Goal: Ask a question

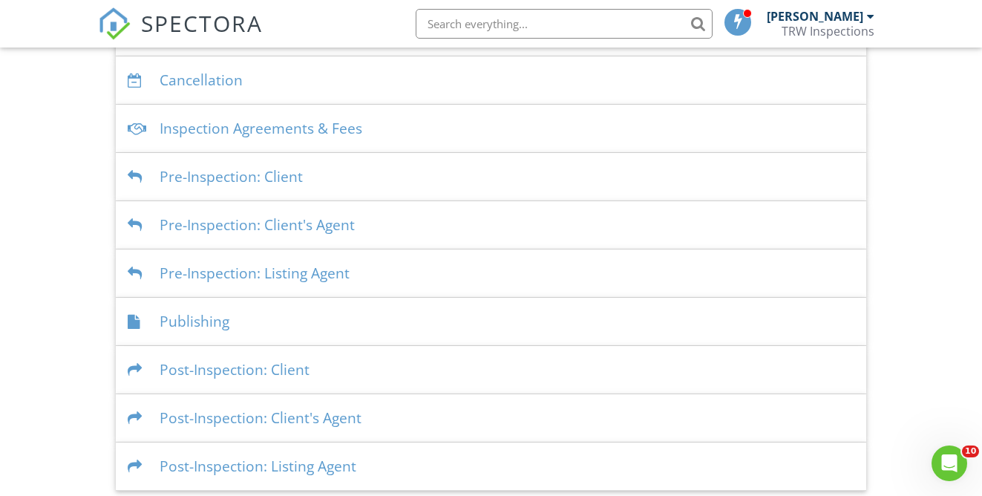
scroll to position [419, 0]
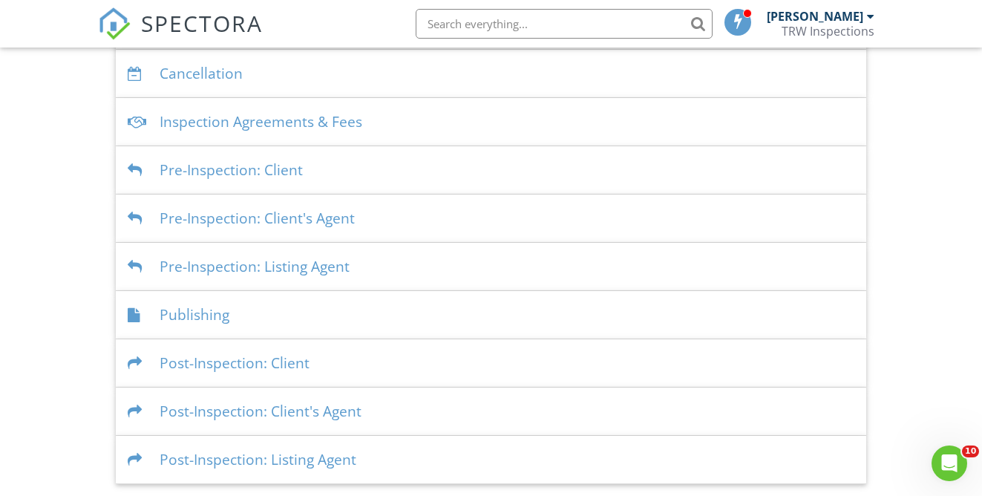
click at [284, 364] on div "Post-Inspection: Client" at bounding box center [491, 363] width 750 height 48
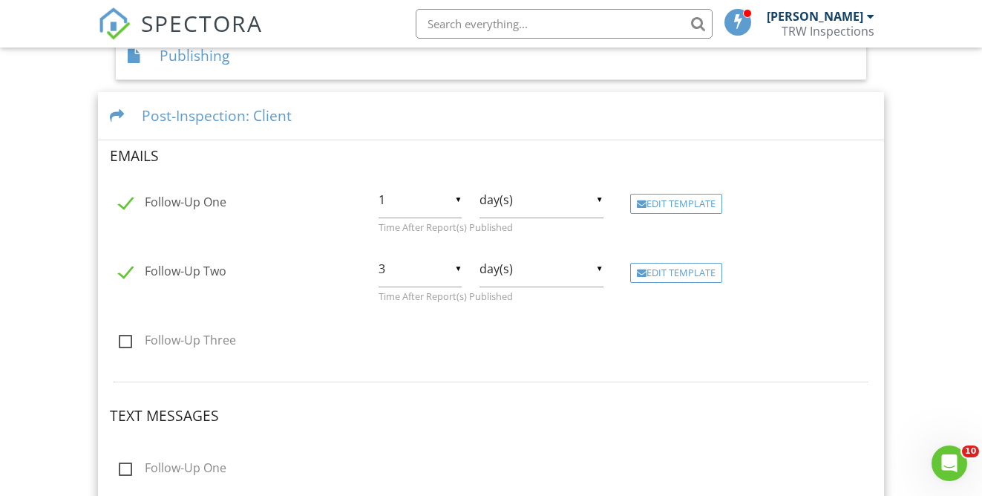
scroll to position [675, 0]
click at [687, 208] on div "Edit Template" at bounding box center [676, 207] width 92 height 21
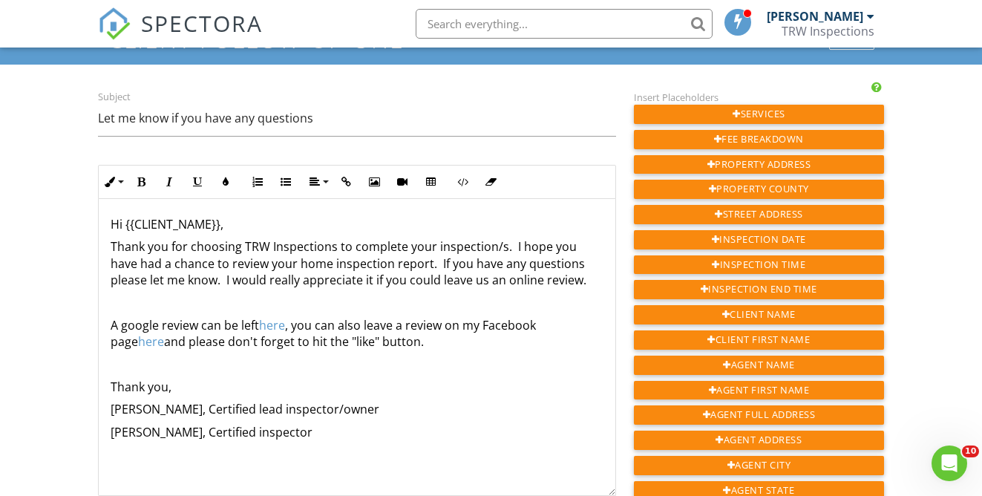
scroll to position [91, 0]
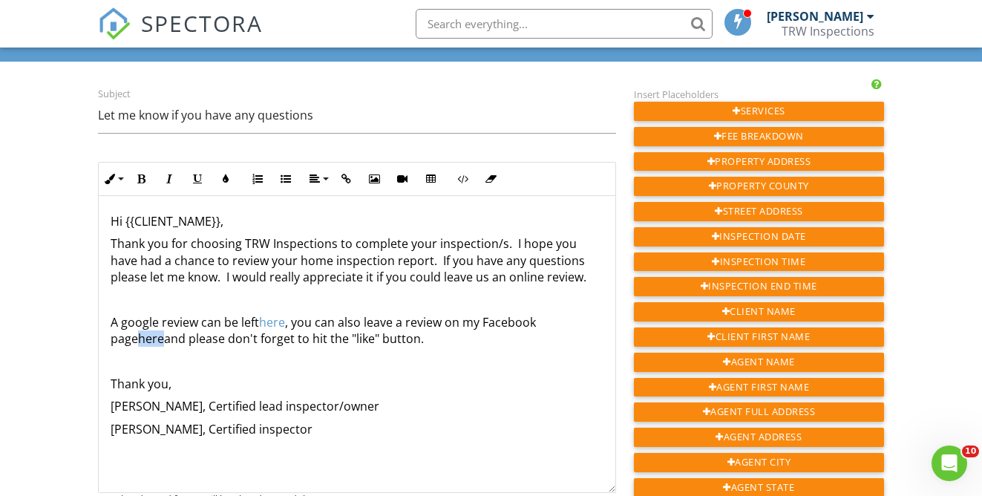
drag, startPoint x: 595, startPoint y: 322, endPoint x: 570, endPoint y: 322, distance: 24.5
click at [570, 322] on p "A google review can be left ​ here ​ , you can also leave a review on my Facebo…" at bounding box center [357, 330] width 493 height 33
click at [491, 383] on p "Thank you," at bounding box center [357, 384] width 493 height 16
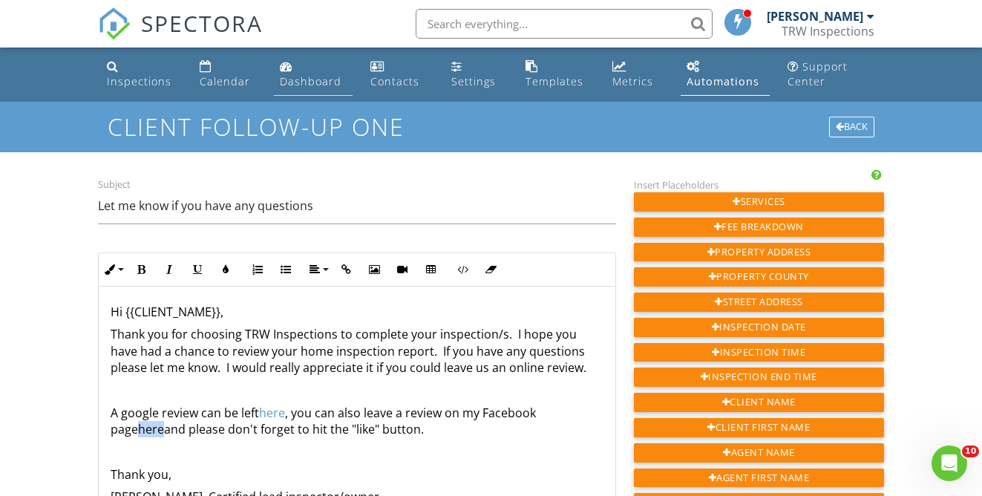
click at [300, 77] on div "Dashboard" at bounding box center [311, 81] width 62 height 14
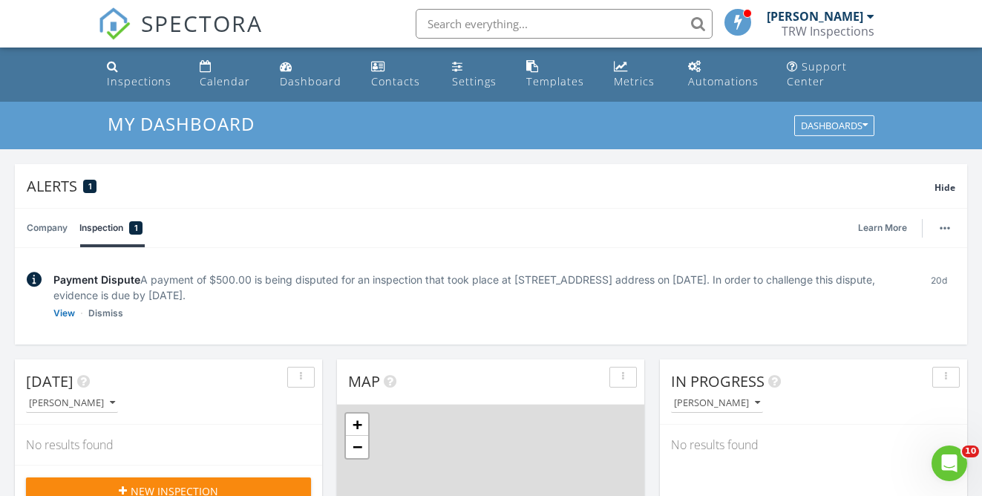
scroll to position [1352, 983]
click at [209, 73] on link "Calendar" at bounding box center [228, 74] width 68 height 42
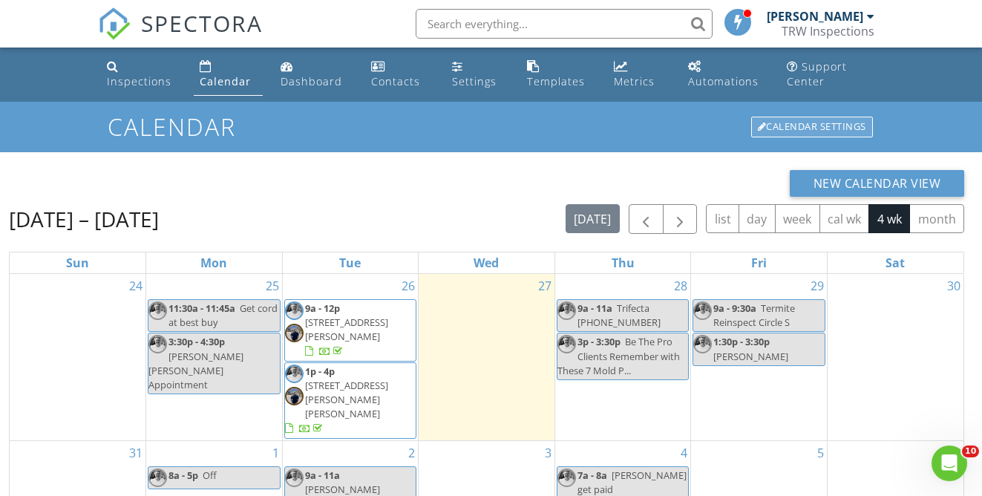
click at [803, 131] on div "Calendar Settings" at bounding box center [812, 127] width 122 height 21
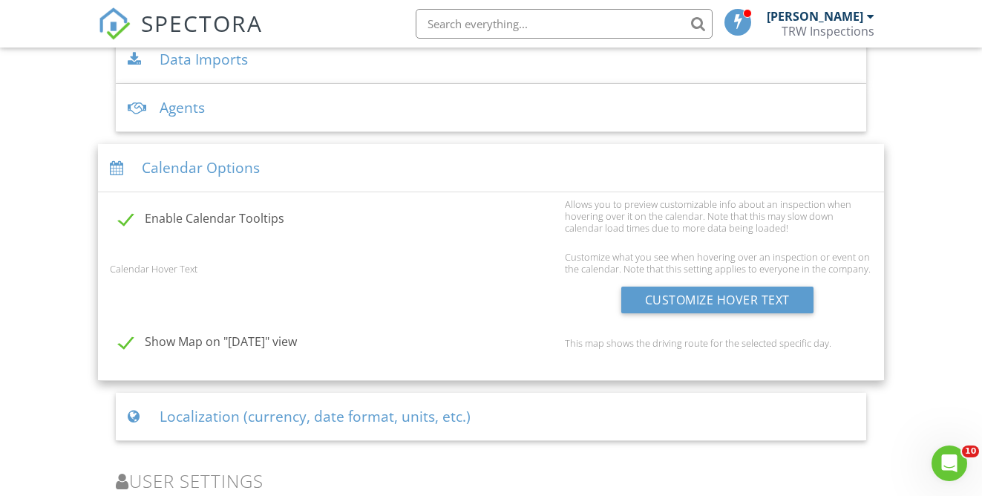
scroll to position [2024, 0]
click at [119, 166] on div at bounding box center [120, 167] width 20 height 14
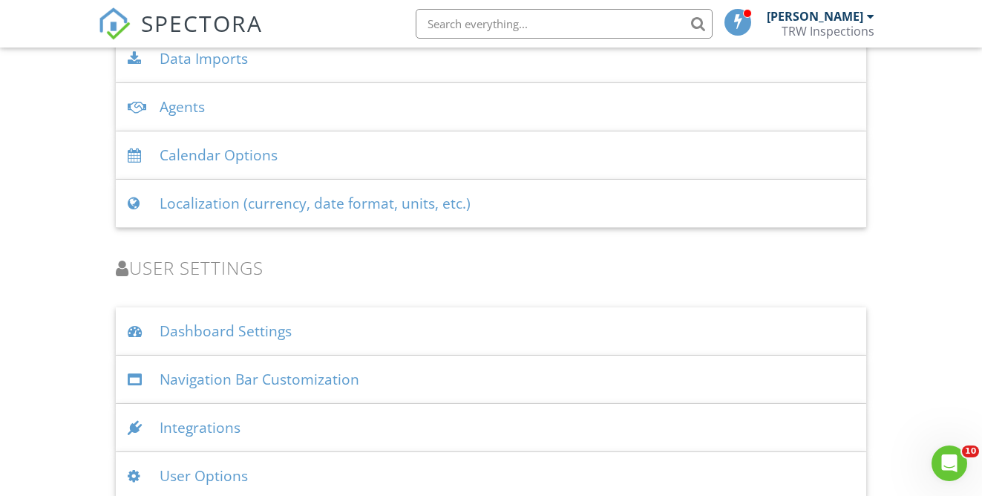
click at [128, 161] on div at bounding box center [138, 155] width 20 height 14
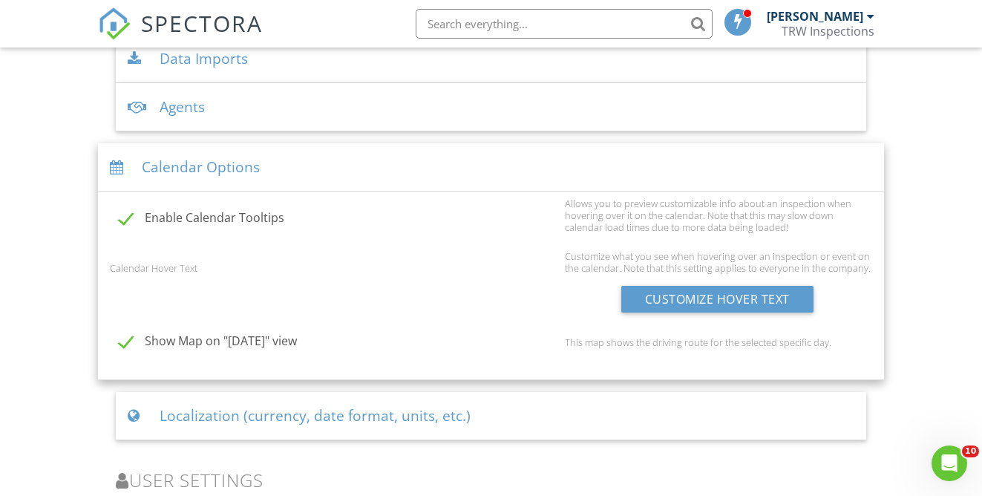
click at [123, 171] on div at bounding box center [120, 167] width 20 height 14
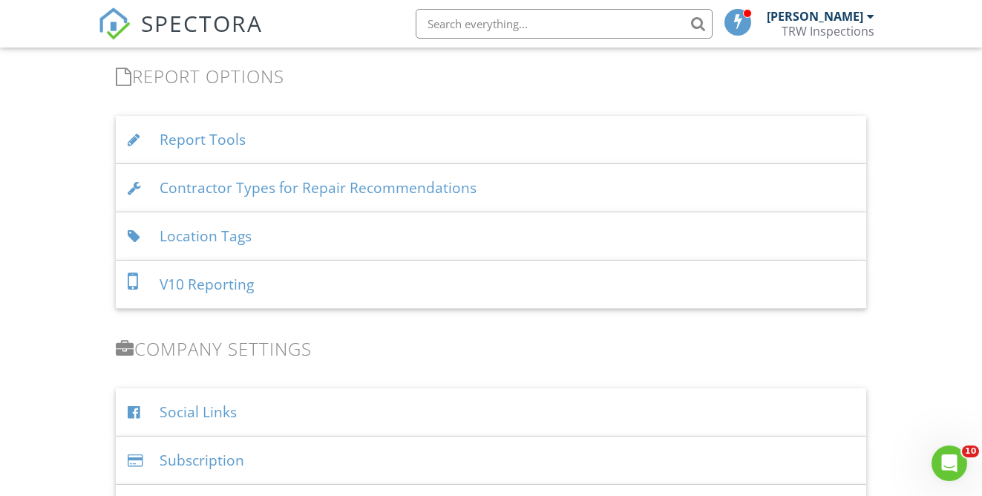
scroll to position [1506, 0]
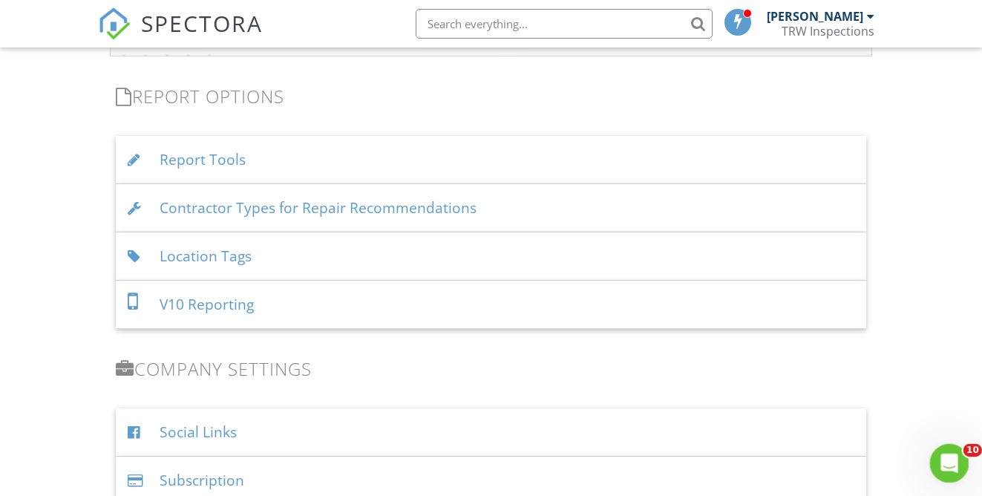
click at [957, 468] on div "Open Intercom Messenger" at bounding box center [947, 460] width 49 height 49
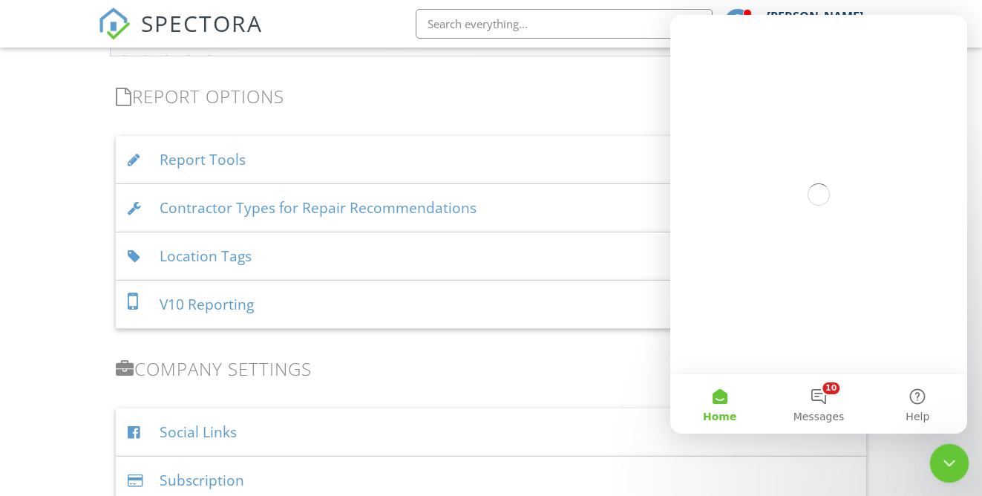
scroll to position [0, 0]
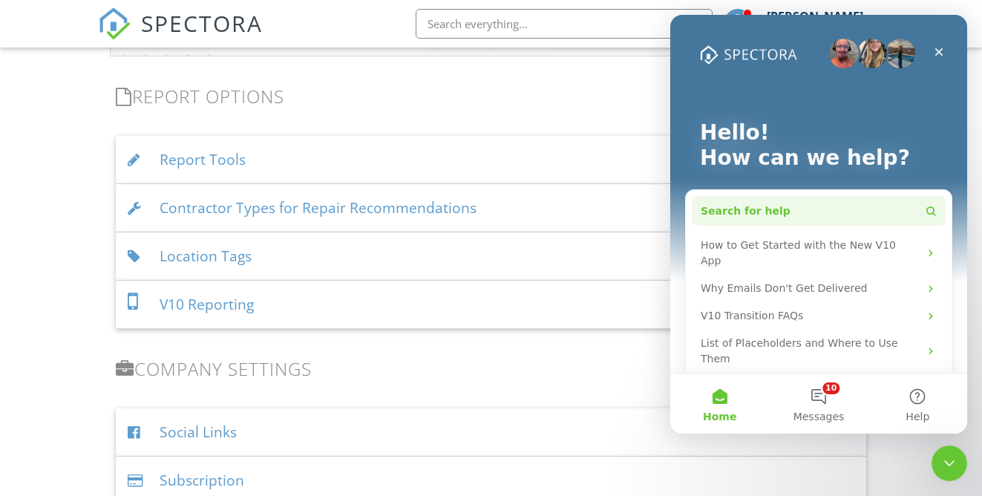
click at [753, 212] on span "Search for help" at bounding box center [746, 211] width 90 height 16
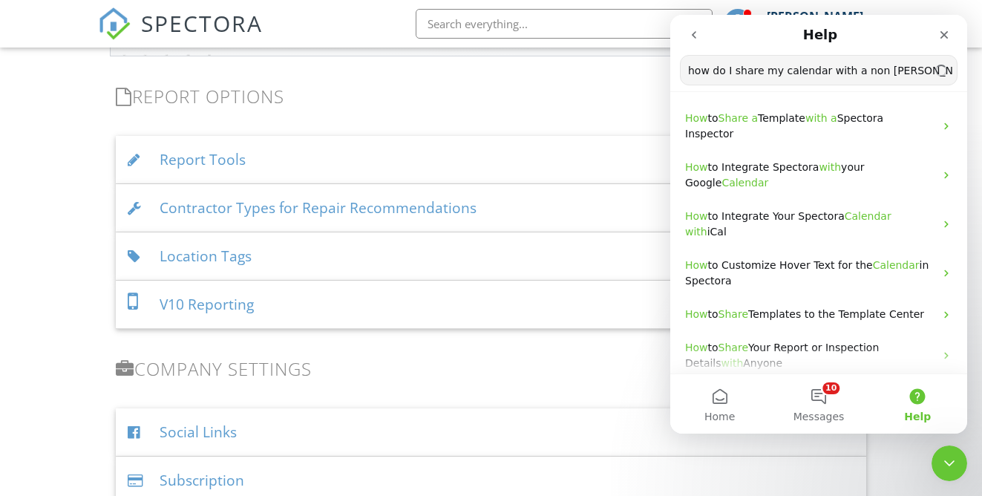
scroll to position [0, 5]
type input "how do I share my calendar with a non [PERSON_NAME] inspector"
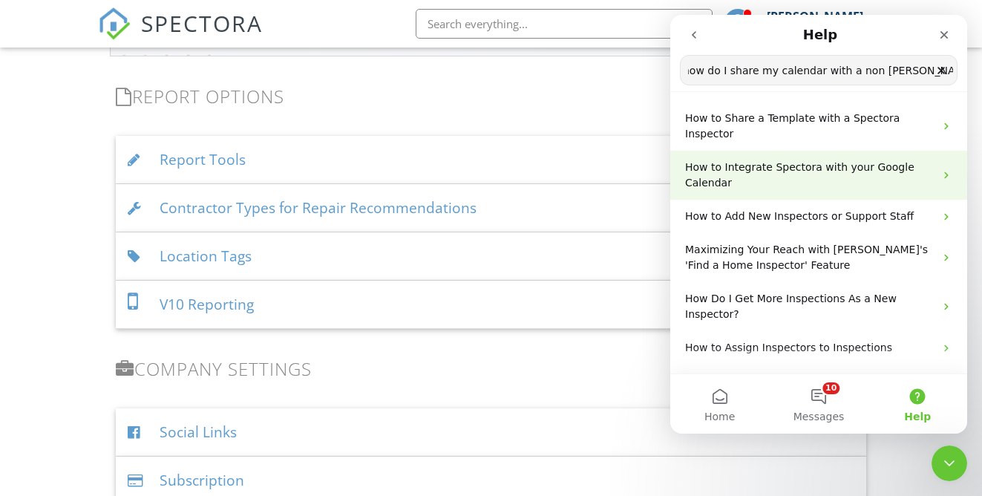
click at [946, 172] on icon "Intercom messenger" at bounding box center [946, 175] width 4 height 7
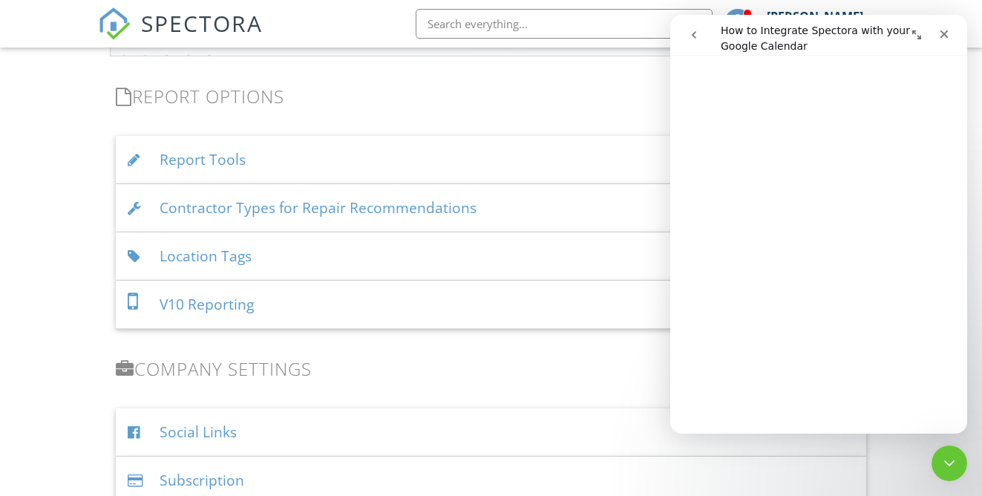
scroll to position [0, 0]
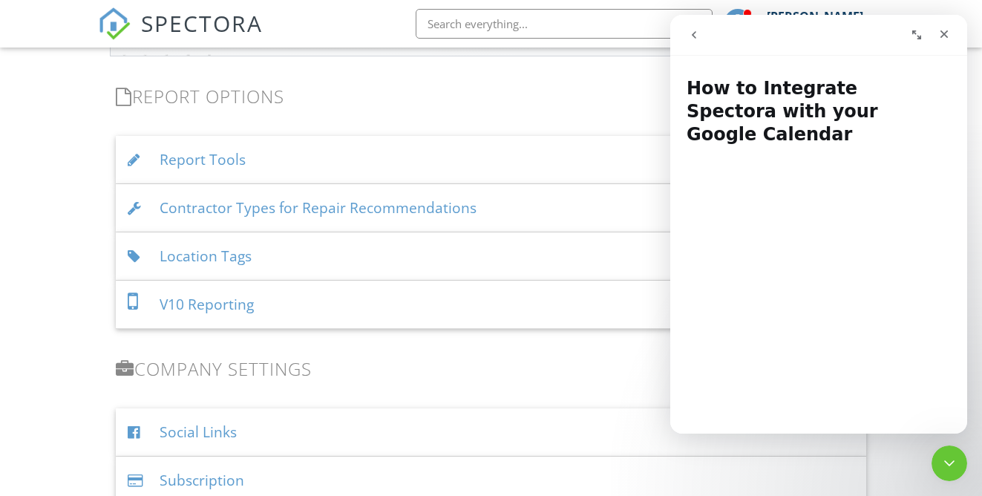
click at [698, 31] on icon "go back" at bounding box center [694, 35] width 12 height 12
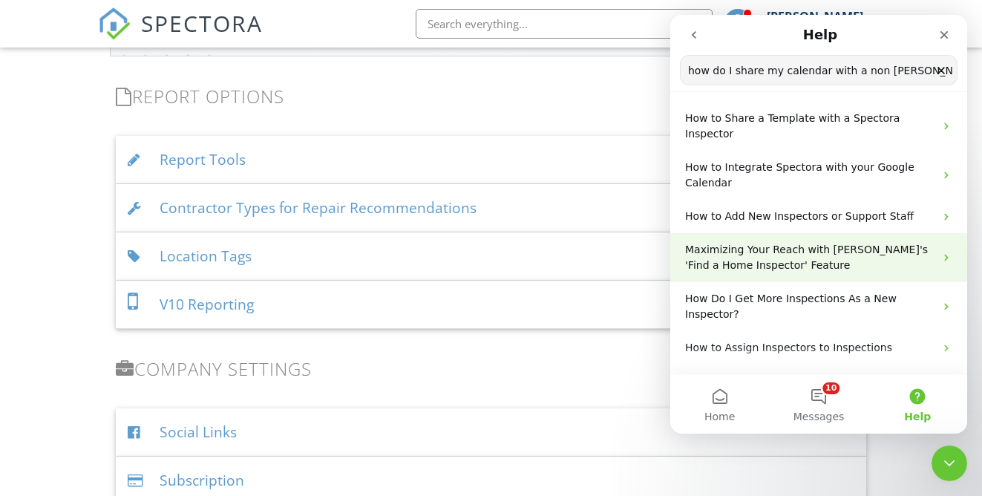
scroll to position [0, 5]
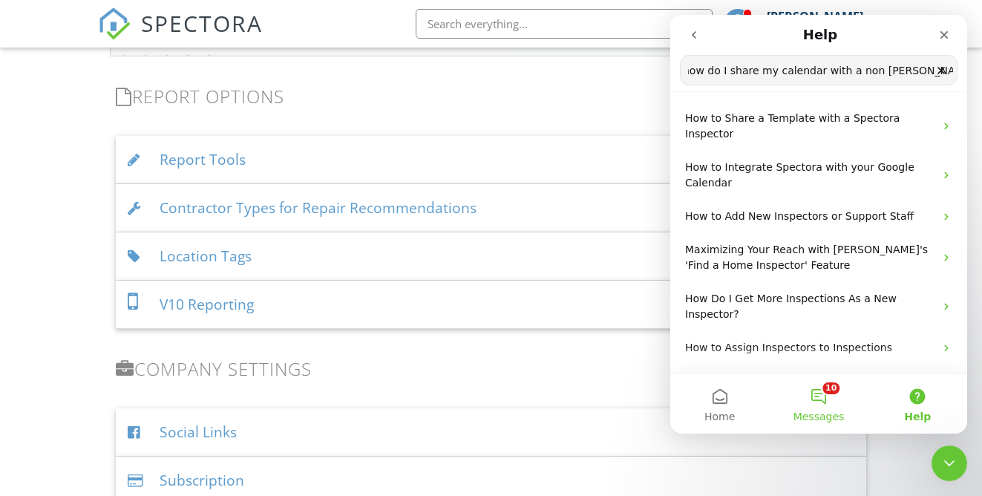
click at [823, 400] on button "10 Messages" at bounding box center [818, 403] width 99 height 59
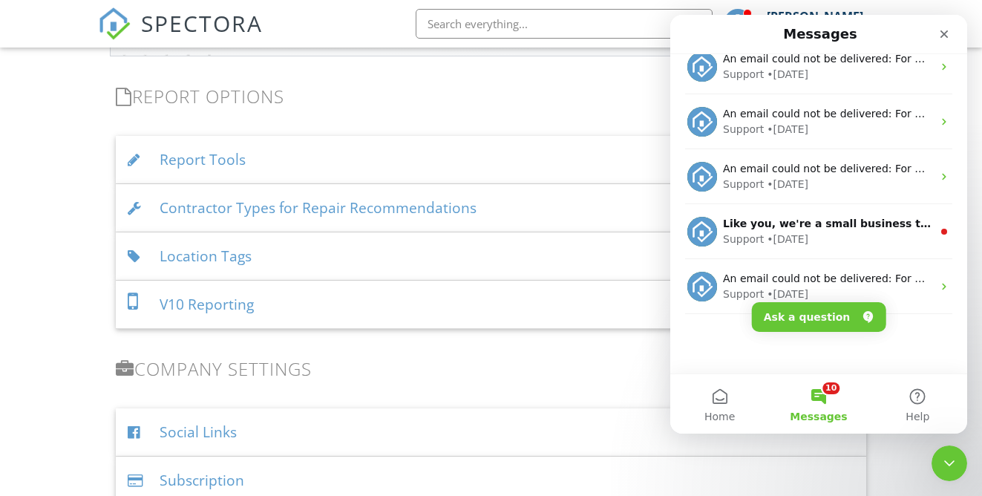
scroll to position [0, 0]
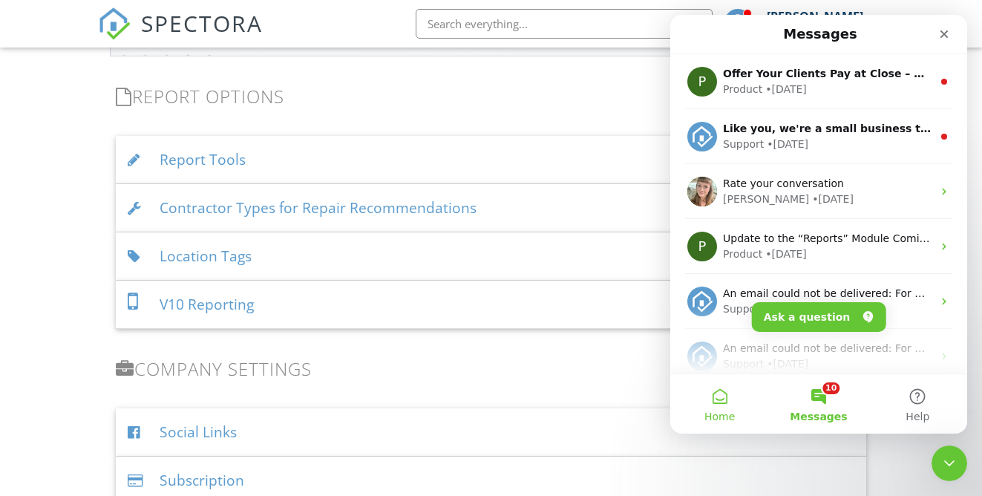
click at [721, 400] on button "Home" at bounding box center [719, 403] width 99 height 59
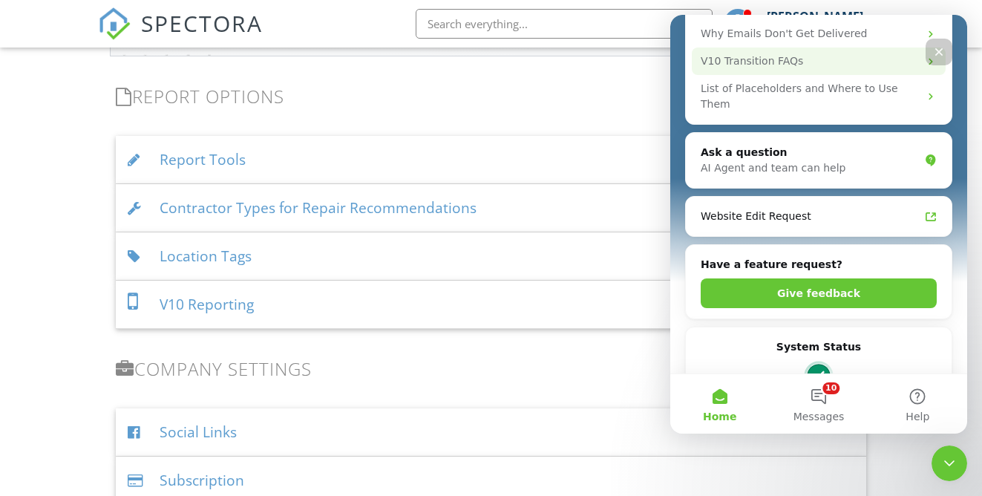
scroll to position [240, 0]
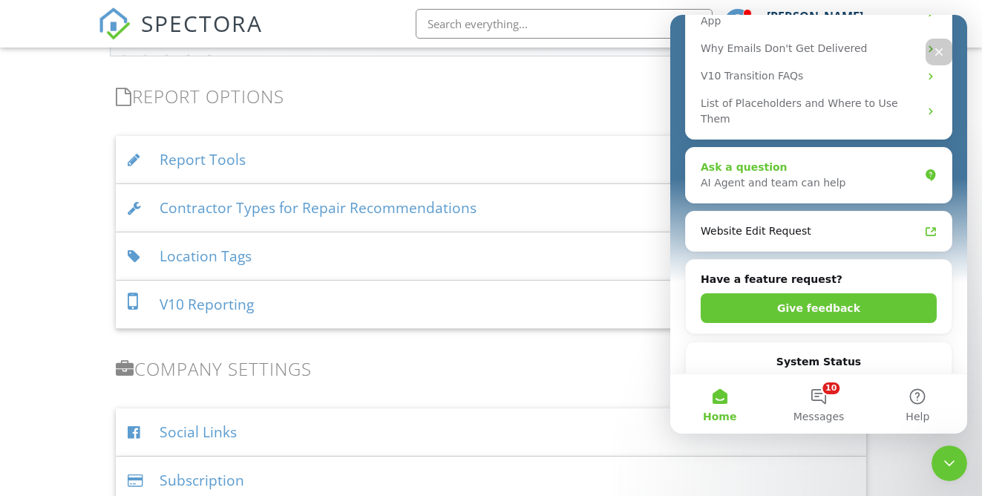
click at [812, 175] on div "AI Agent and team can help" at bounding box center [810, 183] width 218 height 16
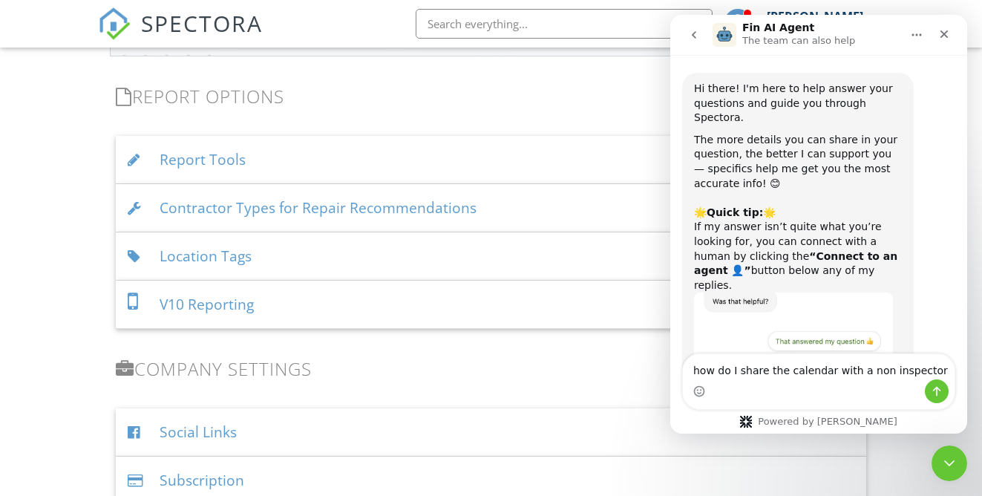
type textarea "how do I share the calendar with a non inspector?"
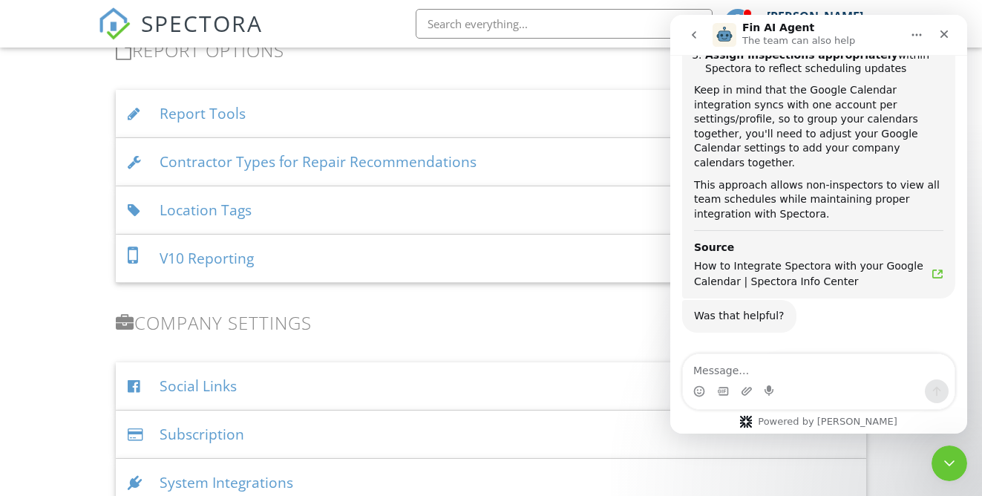
scroll to position [599, 0]
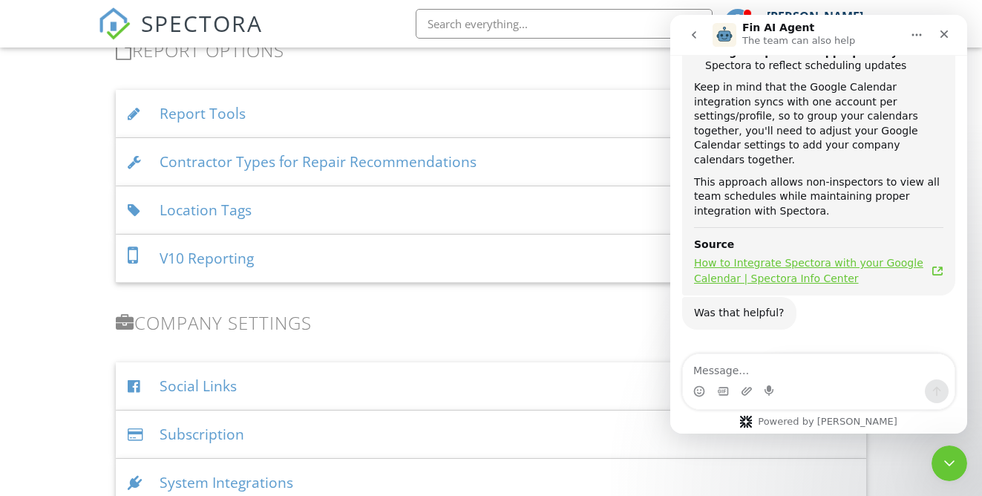
click at [937, 265] on icon "Fin AI Agent says…" at bounding box center [938, 271] width 12 height 12
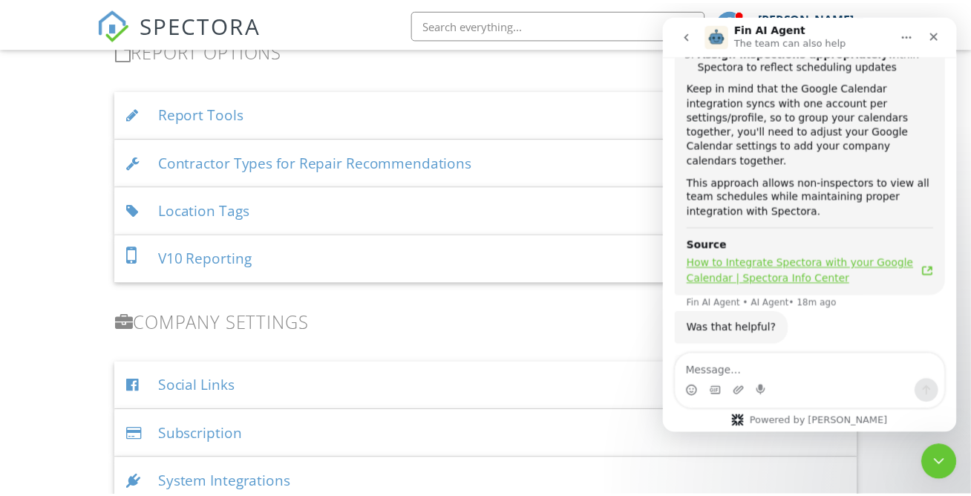
scroll to position [822, 0]
